Goal: Information Seeking & Learning: Learn about a topic

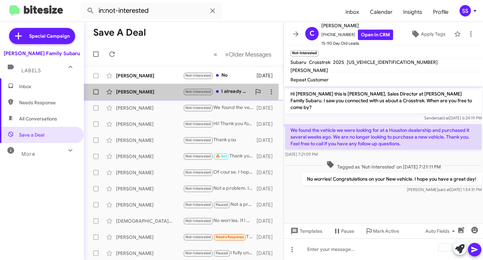
click at [142, 91] on div "[PERSON_NAME]" at bounding box center [149, 91] width 67 height 7
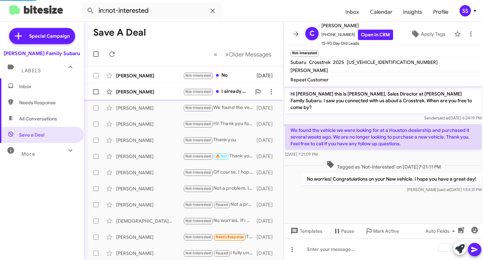
scroll to position [22, 0]
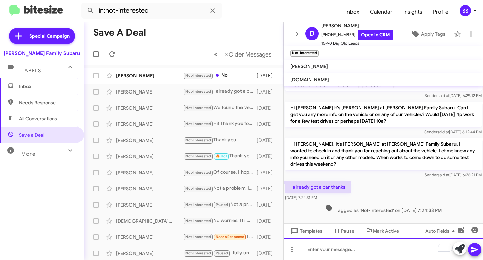
click at [331, 247] on div "To enrich screen reader interactions, please activate Accessibility in Grammarl…" at bounding box center [383, 248] width 199 height 21
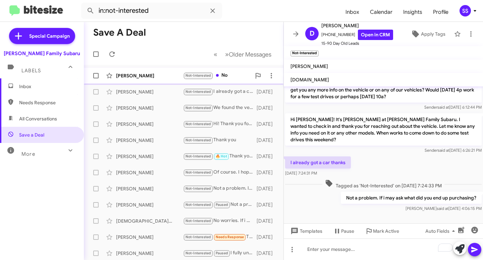
click at [140, 83] on span "[PERSON_NAME] Not-Interested No [DATE]" at bounding box center [184, 75] width 200 height 16
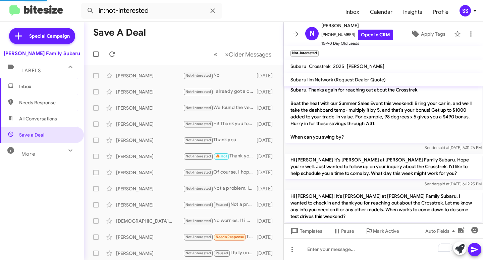
scroll to position [174, 0]
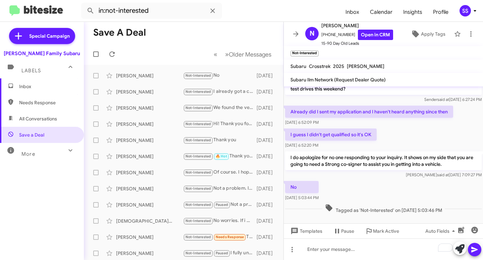
click at [40, 83] on span "Inbox" at bounding box center [42, 86] width 84 height 16
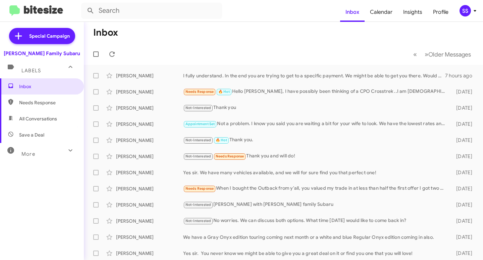
click at [21, 138] on span "Save a Deal" at bounding box center [42, 135] width 84 height 16
type input "in:not-interested"
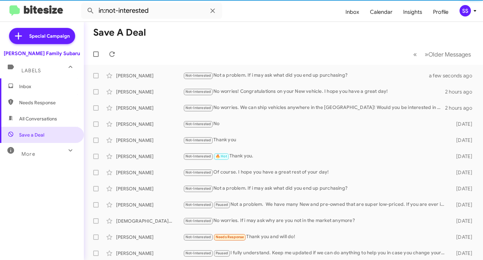
click at [31, 85] on span "Inbox" at bounding box center [47, 86] width 57 height 7
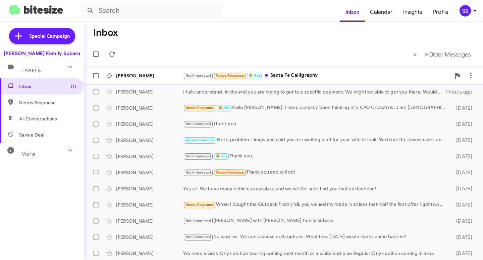
click at [139, 75] on div "[PERSON_NAME]" at bounding box center [149, 75] width 67 height 7
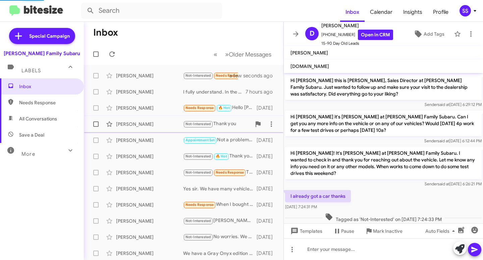
scroll to position [58, 0]
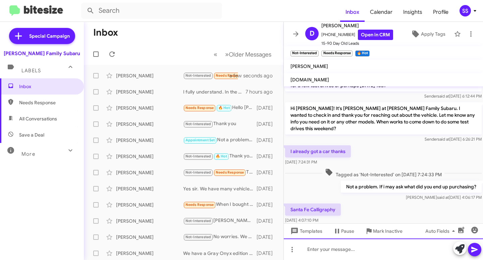
click at [344, 250] on div at bounding box center [383, 248] width 199 height 21
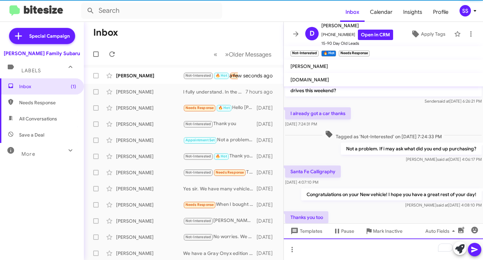
scroll to position [121, 0]
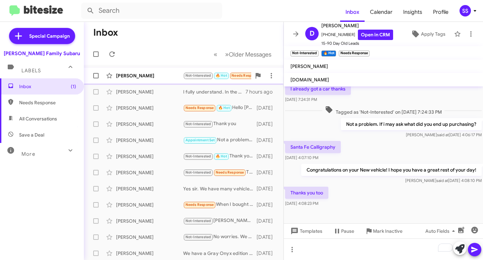
click at [155, 74] on div "[PERSON_NAME]" at bounding box center [149, 75] width 67 height 7
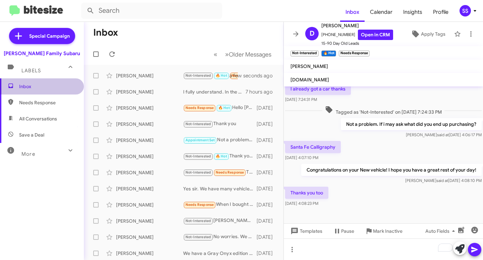
click at [57, 82] on span "Inbox" at bounding box center [42, 86] width 84 height 16
